Goal: Check status: Check status

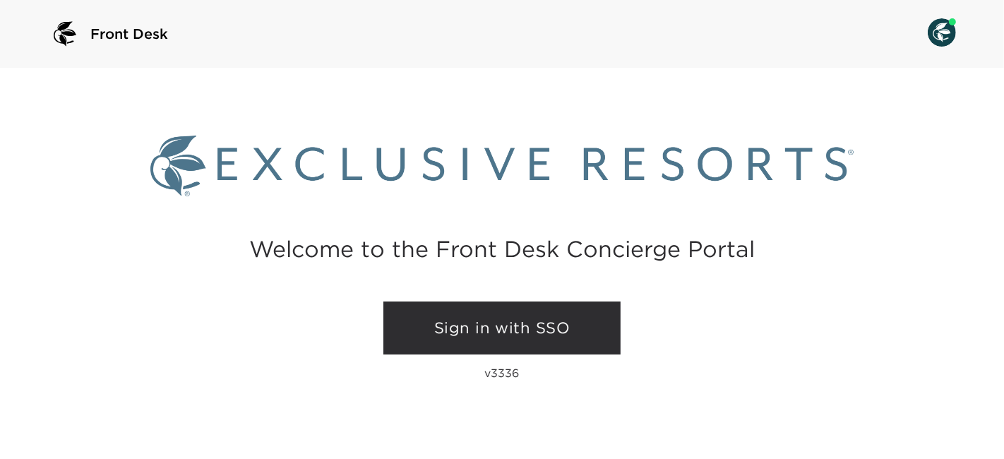
click at [513, 333] on link "Sign in with SSO" at bounding box center [502, 329] width 237 height 54
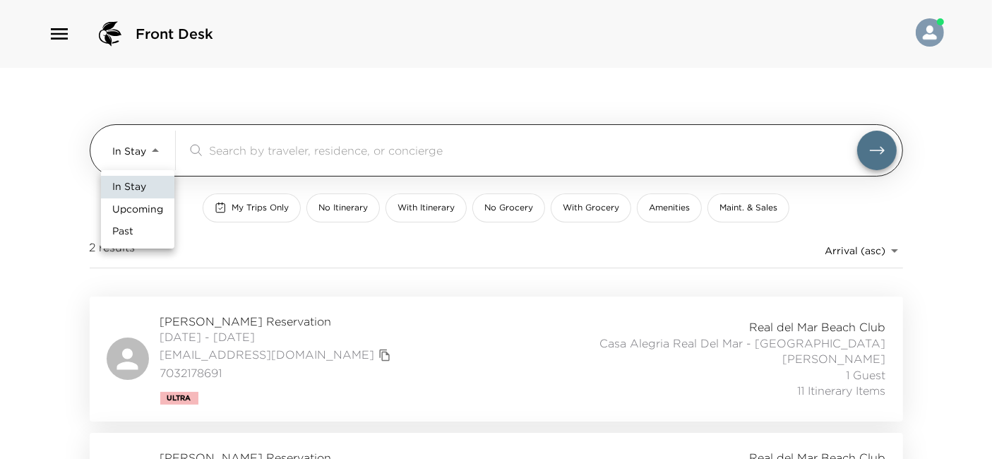
click at [136, 145] on body "Front Desk In Stay In-Stay ​ My Trips Only No Itinerary With Itinerary No Groce…" at bounding box center [502, 229] width 1004 height 459
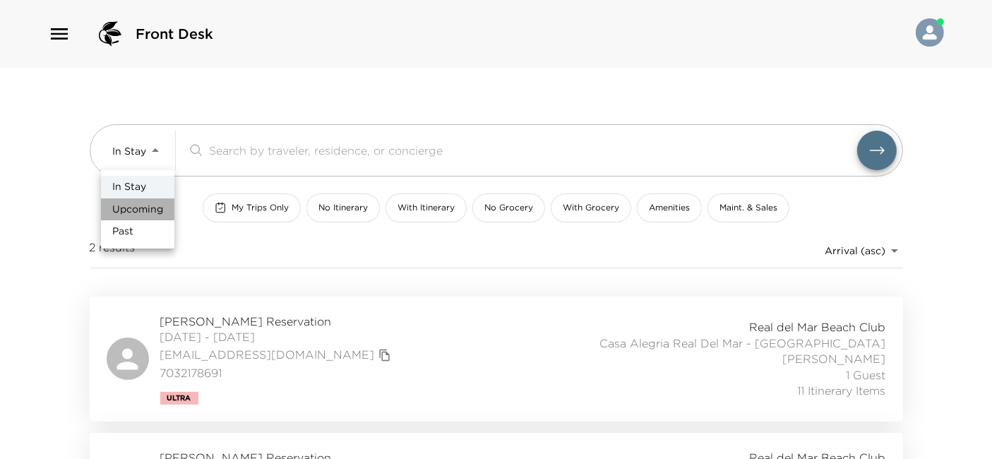
click at [145, 215] on span "Upcoming" at bounding box center [137, 210] width 51 height 14
type input "Upcoming"
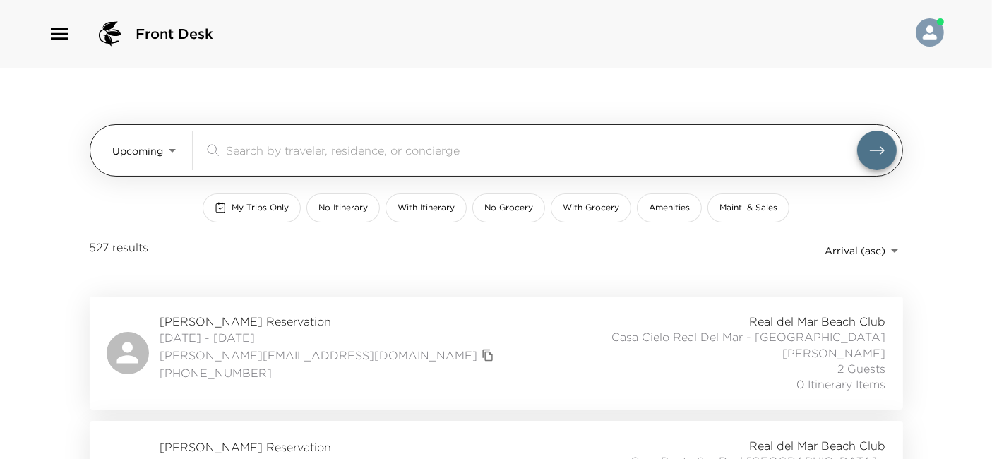
click at [254, 146] on input "search" at bounding box center [541, 150] width 631 height 16
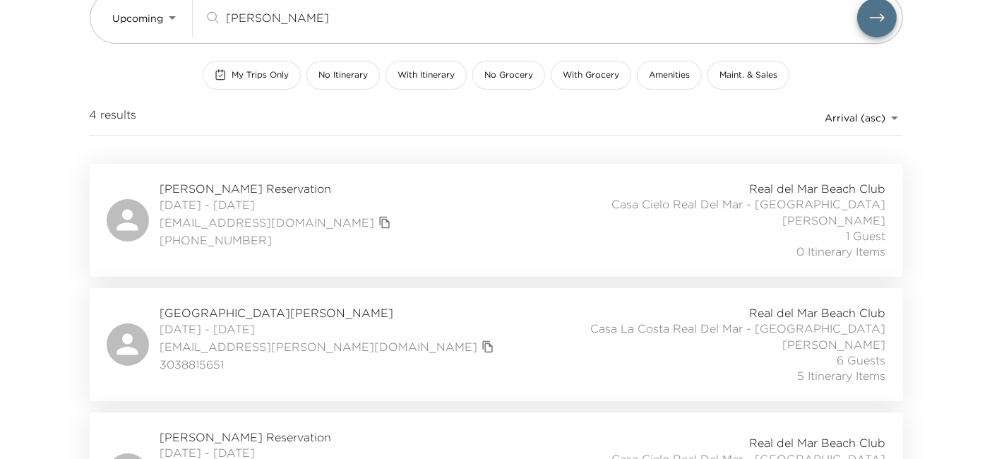
scroll to position [133, 0]
type input "marian"
click at [482, 343] on icon "copy primary member email" at bounding box center [487, 347] width 10 height 12
click at [552, 362] on div "Mariner Kemper Reservation 11/01/2025 - 11/05/2025 mariner.kemper@umb.com 30388…" at bounding box center [497, 344] width 780 height 79
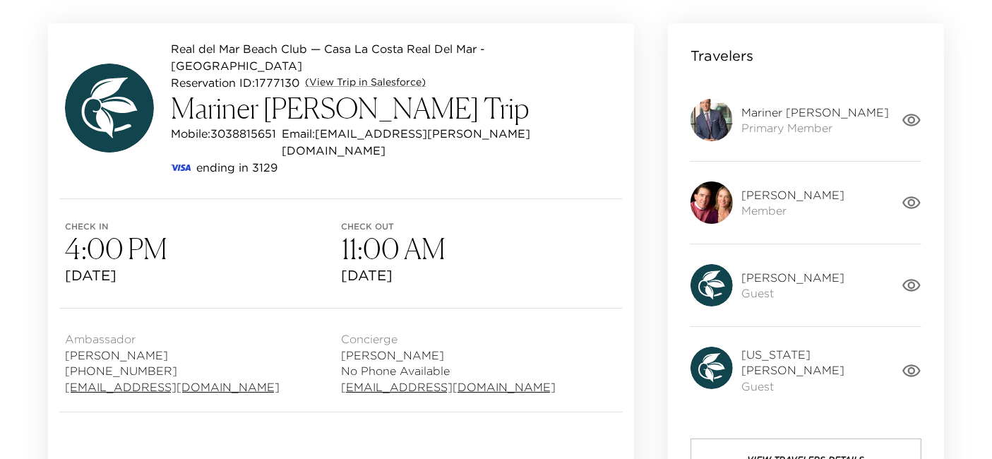
scroll to position [127, 0]
click at [909, 119] on icon "button" at bounding box center [912, 119] width 18 height 13
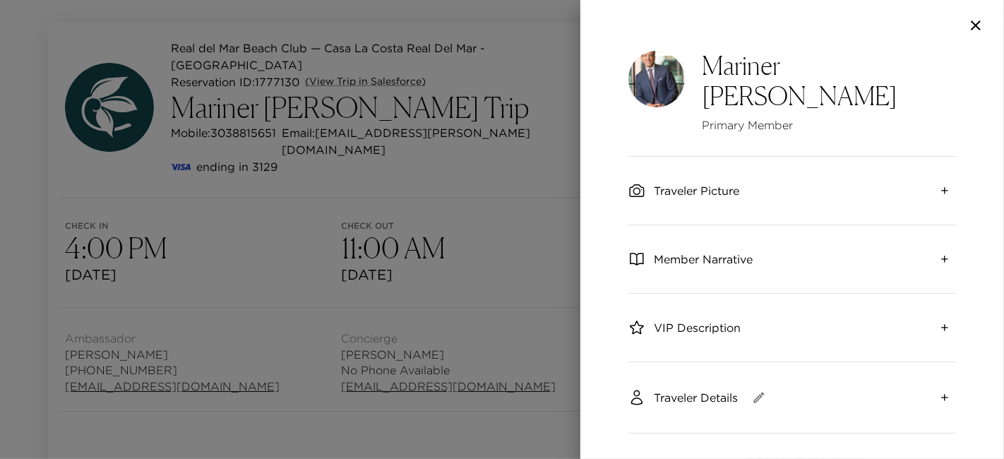
click at [662, 78] on img at bounding box center [657, 79] width 57 height 57
click at [976, 14] on div at bounding box center [793, 25] width 424 height 51
click at [980, 27] on icon "button" at bounding box center [976, 25] width 17 height 17
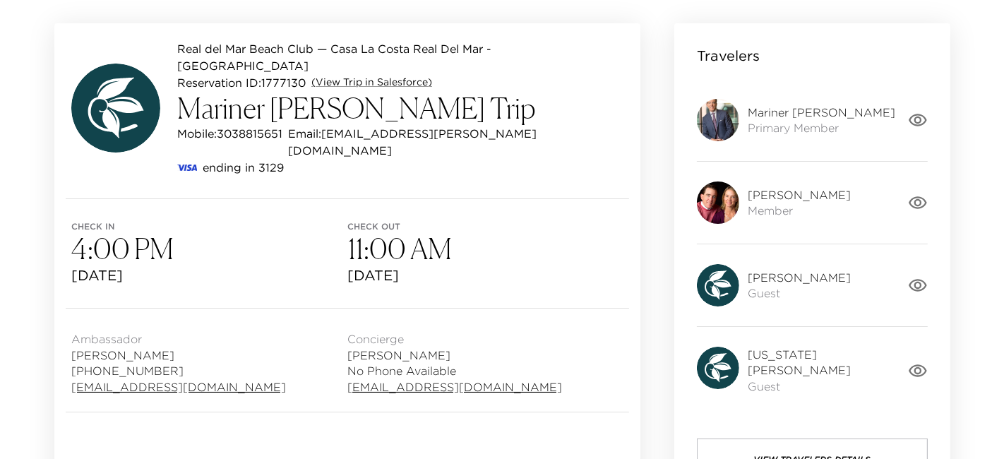
scroll to position [124, 0]
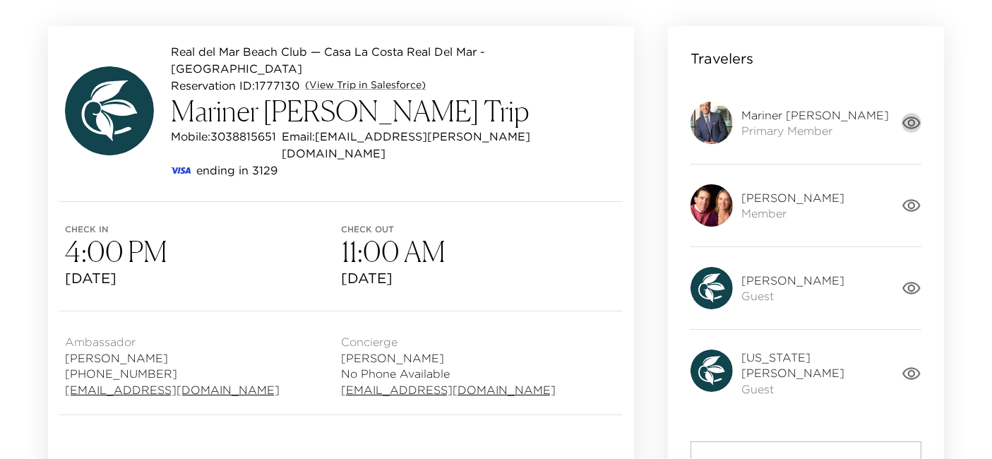
click at [911, 130] on icon "button" at bounding box center [912, 123] width 20 height 20
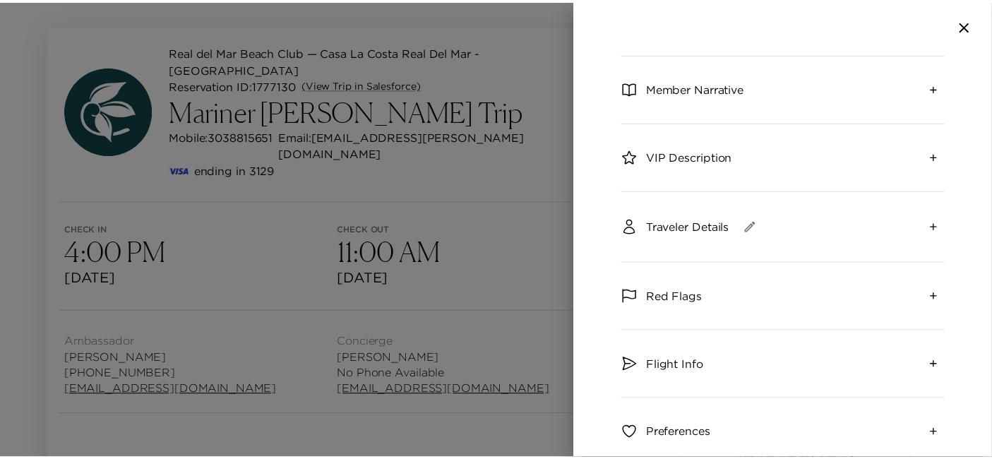
scroll to position [219, 0]
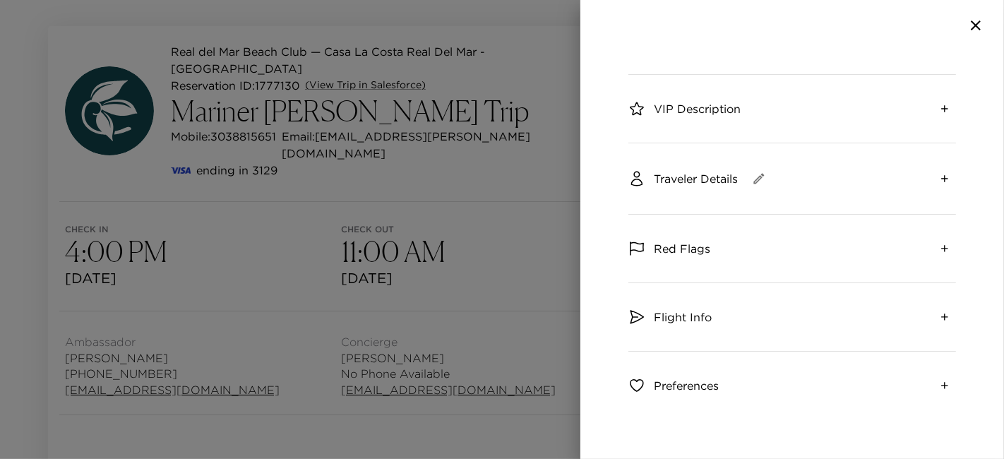
click at [916, 166] on div "Traveler Details" at bounding box center [793, 178] width 328 height 71
click at [934, 167] on button "expand" at bounding box center [945, 178] width 23 height 23
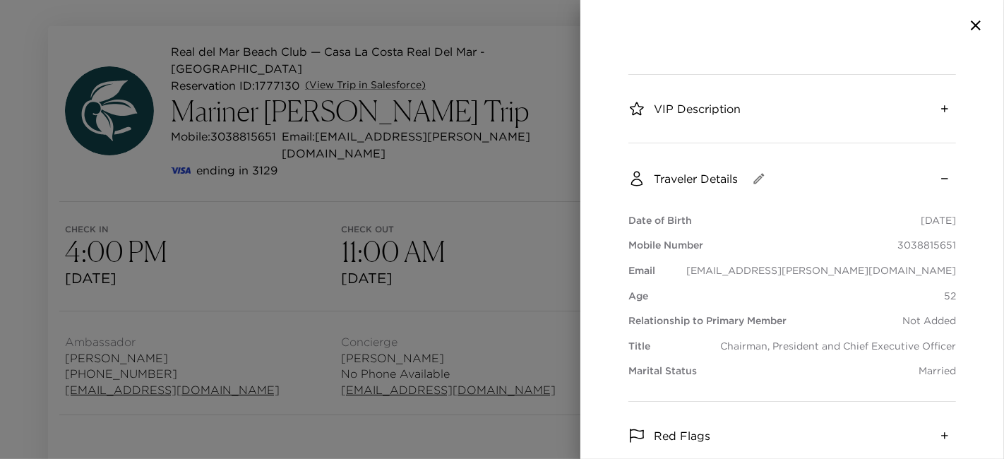
click at [528, 221] on div at bounding box center [502, 229] width 1004 height 459
